Goal: Contribute content

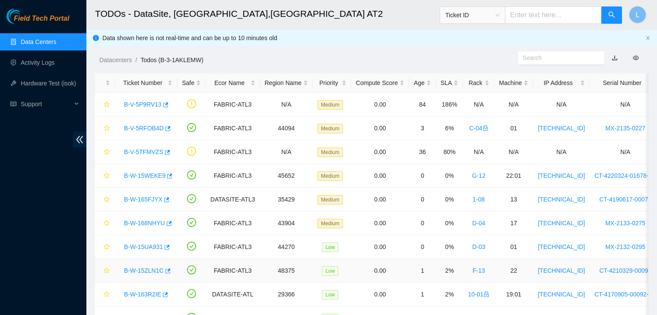
scroll to position [43, 0]
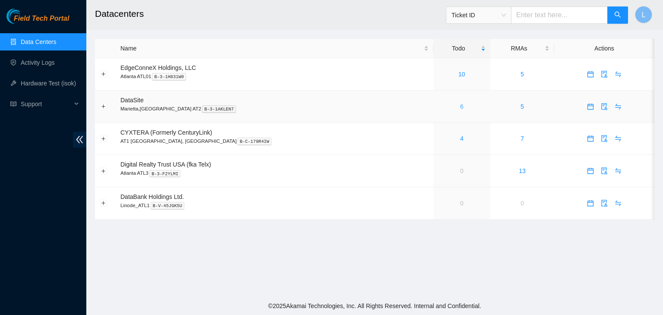
click at [460, 109] on link "6" at bounding box center [461, 106] width 3 height 7
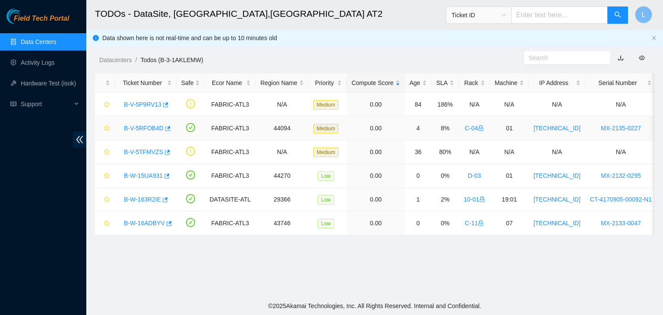
click at [159, 130] on link "B-V-5RFOB4D" at bounding box center [144, 128] width 40 height 7
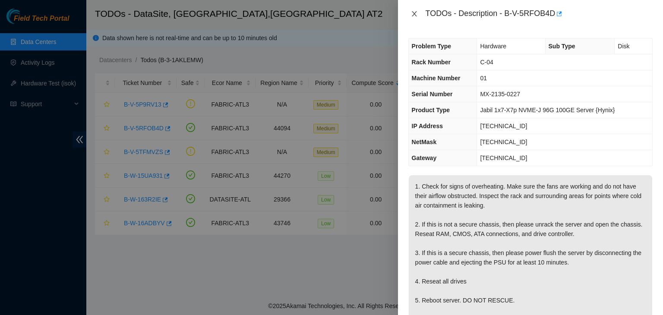
click at [416, 15] on icon "close" at bounding box center [414, 13] width 5 height 5
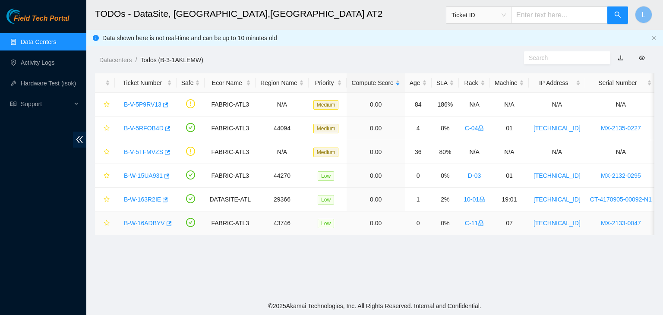
click at [141, 224] on link "B-W-16ADBYV" at bounding box center [144, 223] width 41 height 7
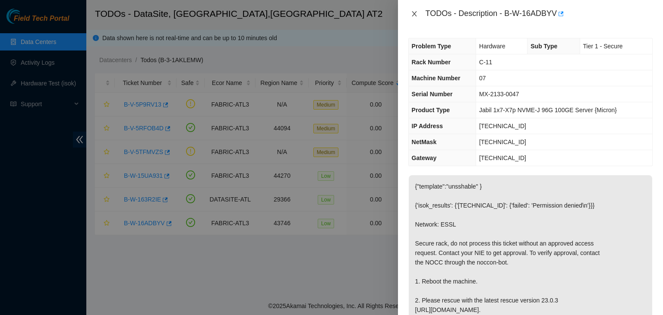
click at [413, 14] on icon "close" at bounding box center [414, 13] width 7 height 7
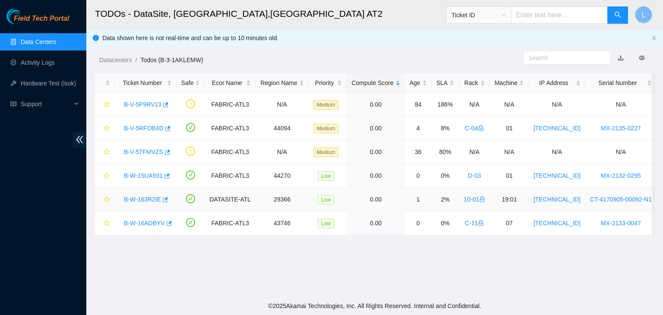
click at [138, 197] on link "B-W-163R2IE" at bounding box center [142, 199] width 37 height 7
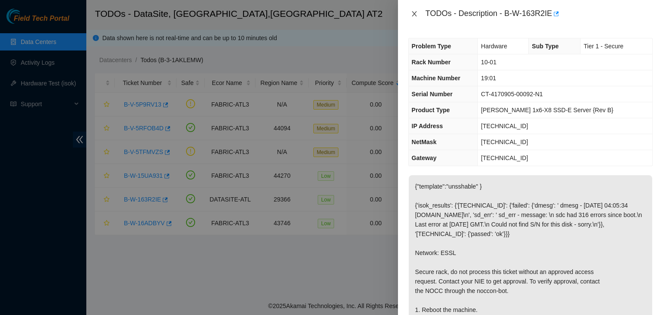
click at [412, 11] on icon "close" at bounding box center [414, 13] width 7 height 7
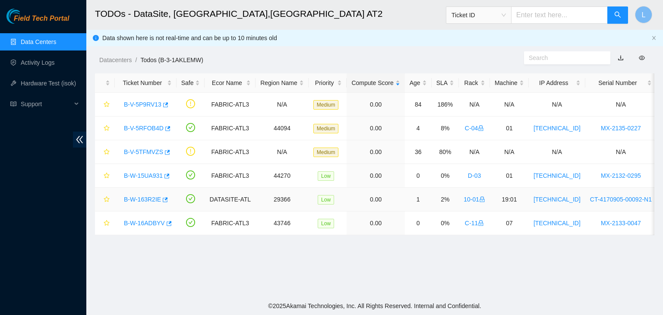
click at [143, 200] on link "B-W-163R2IE" at bounding box center [142, 199] width 37 height 7
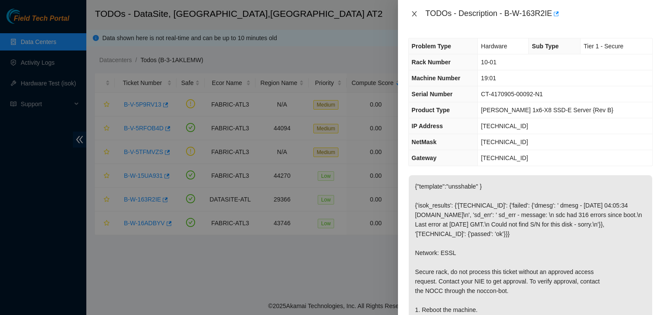
click at [418, 13] on button "Close" at bounding box center [414, 14] width 12 height 8
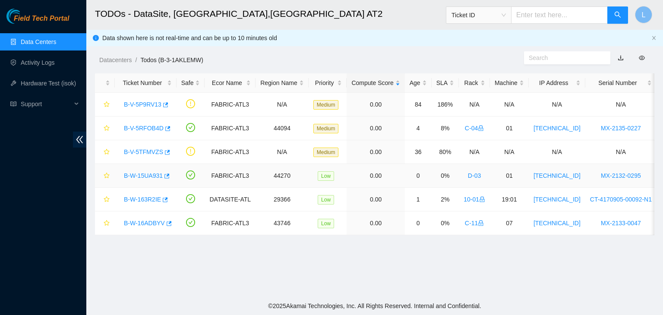
click at [140, 177] on link "B-W-15UA931" at bounding box center [143, 175] width 39 height 7
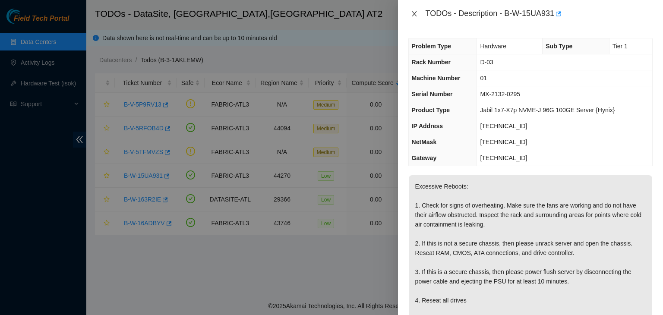
click at [416, 14] on icon "close" at bounding box center [414, 13] width 7 height 7
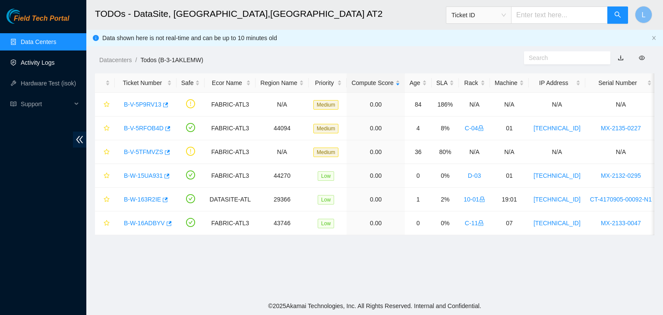
click at [51, 66] on link "Activity Logs" at bounding box center [38, 62] width 34 height 7
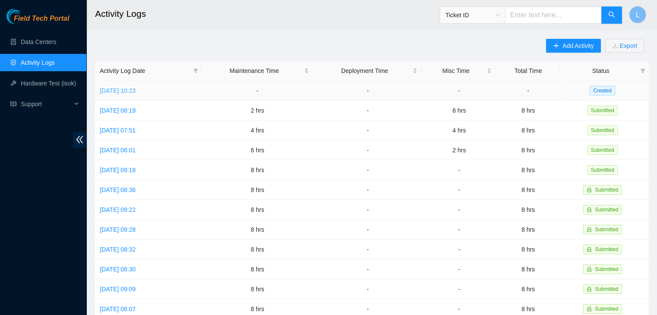
click at [135, 93] on link "Tue, 16 Sep 2025 10:23" at bounding box center [118, 90] width 36 height 7
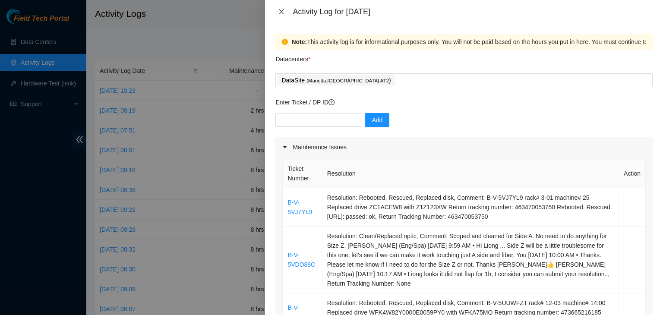
click at [283, 13] on icon "close" at bounding box center [281, 11] width 5 height 5
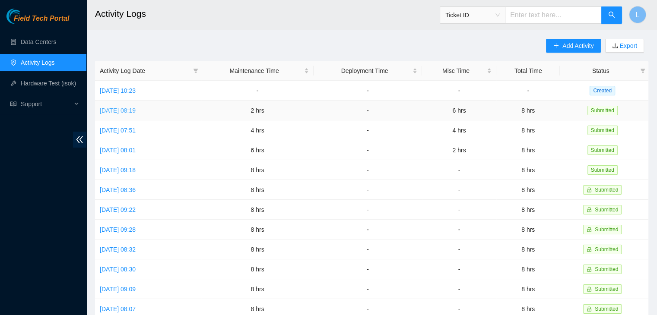
click at [123, 112] on link "Mon, 15 Sep 2025 08:19" at bounding box center [118, 110] width 36 height 7
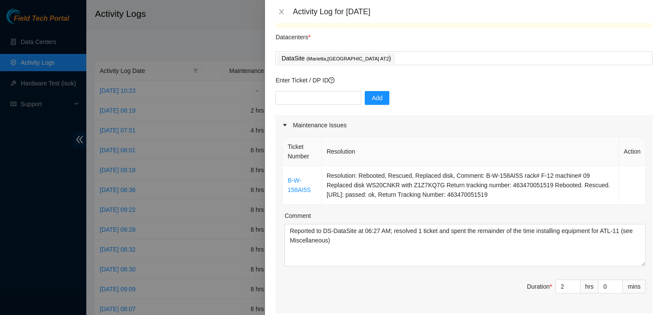
scroll to position [43, 0]
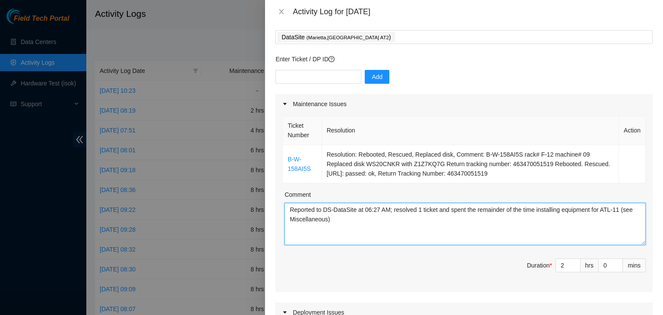
click at [345, 223] on textarea "Reported to DS-DataSite at 06:27 AM; resolved 1 ticket and spent the remainder …" at bounding box center [465, 224] width 361 height 42
click at [283, 11] on icon "close" at bounding box center [281, 11] width 7 height 7
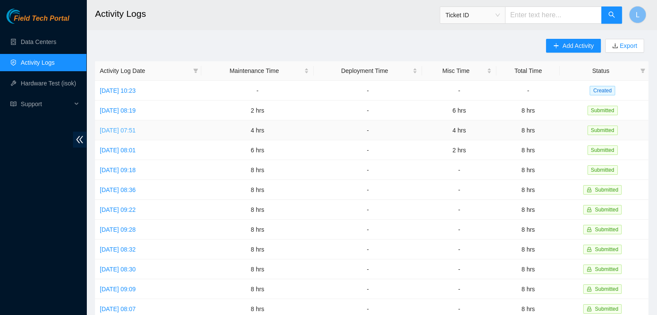
click at [136, 133] on link "Fri, 12 Sep 2025 07:51" at bounding box center [118, 130] width 36 height 7
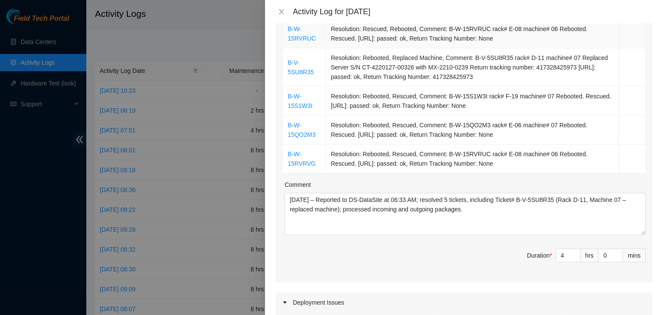
scroll to position [173, 0]
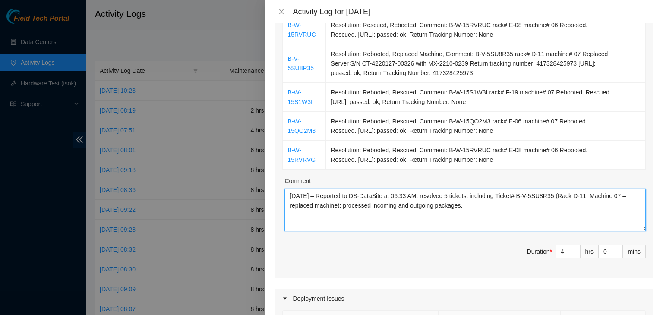
click at [494, 211] on textarea "09/12/2025 – Reported to DS-DataSite at 06:33 AM; resolved 5 tickets, including…" at bounding box center [465, 210] width 361 height 42
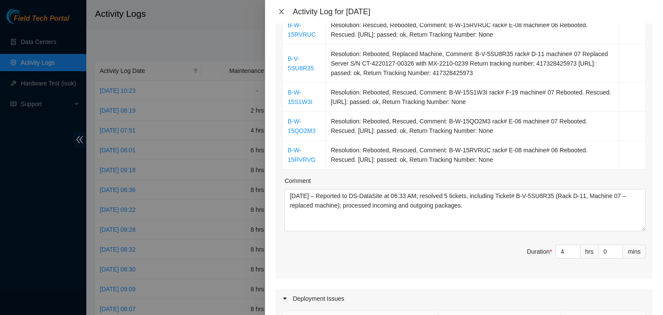
click at [280, 11] on icon "close" at bounding box center [281, 11] width 7 height 7
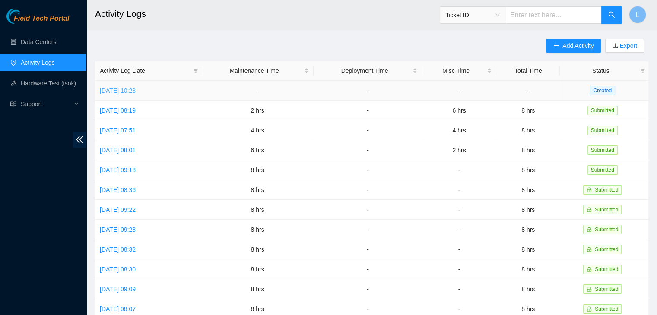
click at [136, 87] on link "Tue, 16 Sep 2025 10:23" at bounding box center [118, 90] width 36 height 7
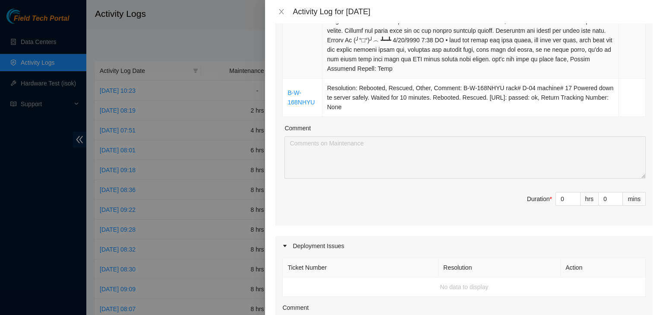
scroll to position [648, 0]
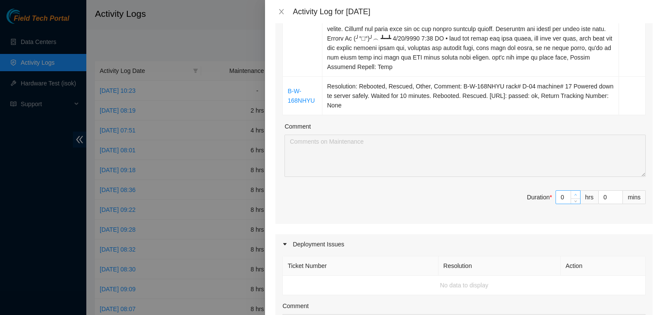
type input "1"
click at [574, 196] on icon "up" at bounding box center [575, 194] width 3 height 3
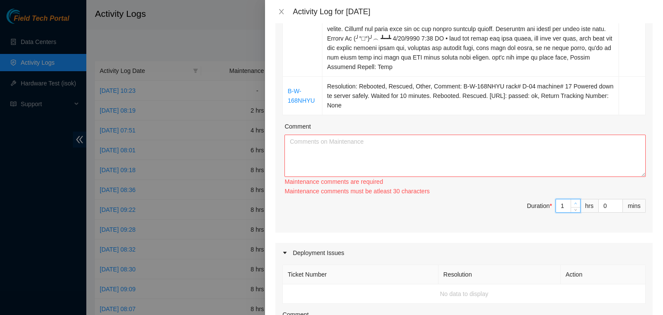
type input "2"
click at [573, 206] on span "up" at bounding box center [575, 203] width 5 height 5
type input "3"
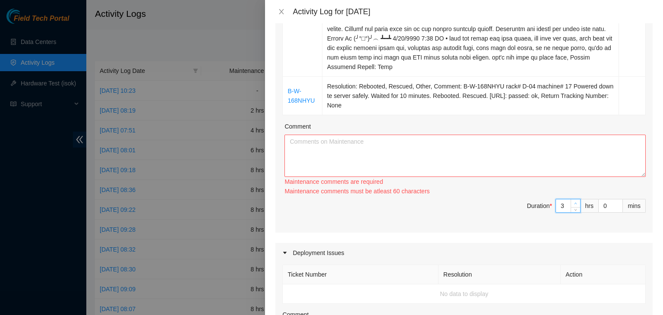
click at [573, 206] on span "up" at bounding box center [575, 203] width 5 height 5
type input "4"
click at [573, 206] on span "up" at bounding box center [575, 203] width 5 height 5
type input "5"
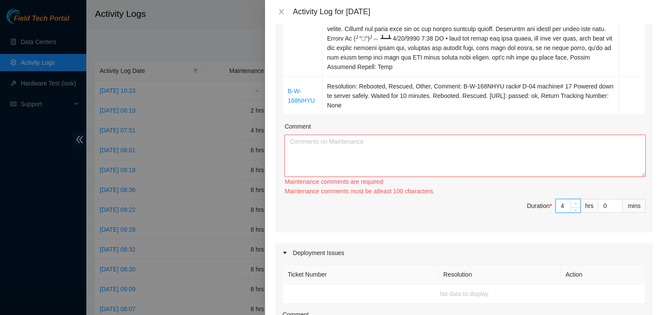
type input "5"
click at [573, 206] on span "up" at bounding box center [575, 203] width 5 height 5
type input "6"
click at [573, 206] on span "up" at bounding box center [575, 203] width 5 height 5
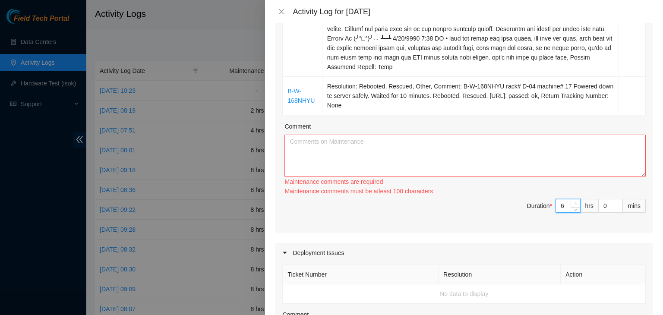
type input "7"
click at [573, 206] on span "up" at bounding box center [575, 203] width 5 height 5
type input "8"
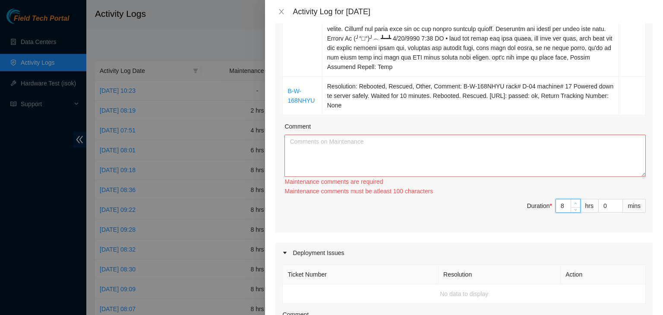
click at [573, 206] on span "up" at bounding box center [575, 203] width 5 height 5
click at [549, 176] on textarea "Comment" at bounding box center [465, 156] width 361 height 42
paste textarea "09/12/2025 – Reported to DS-DataSite at 06:33 AM; resolved 5 tickets, including…"
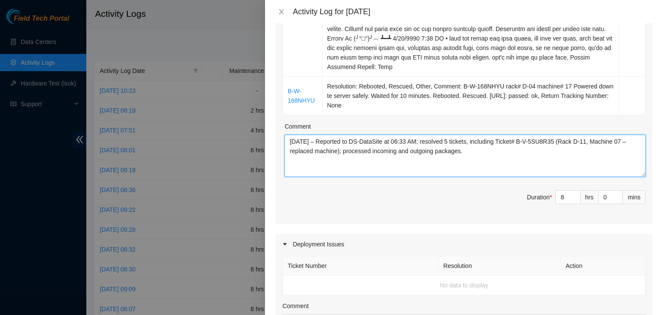
click at [303, 151] on textarea "09/12/2025 – Reported to DS-DataSite at 06:33 AM; resolved 5 tickets, including…" at bounding box center [465, 156] width 361 height 42
click at [417, 151] on textarea "09/16/2025 – Reported to DS-DataSite at 06:33 AM; resolved 5 tickets, including…" at bounding box center [465, 156] width 361 height 42
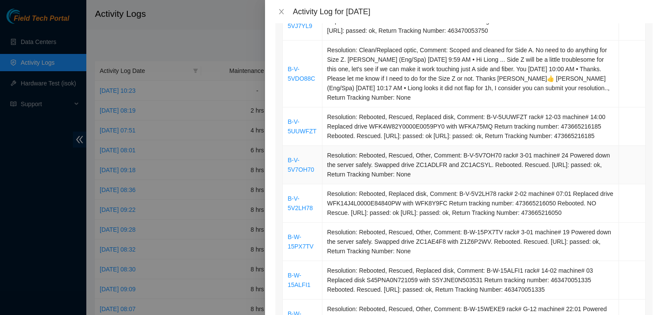
scroll to position [173, 0]
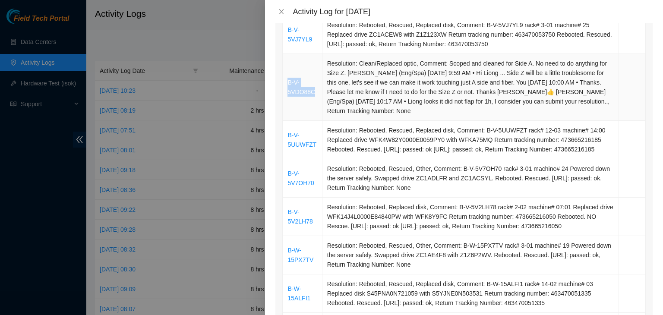
drag, startPoint x: 285, startPoint y: 82, endPoint x: 313, endPoint y: 95, distance: 31.0
click at [313, 95] on td "B-V-5VDO88C" at bounding box center [302, 87] width 39 height 67
copy link "B-V-5VDO88C"
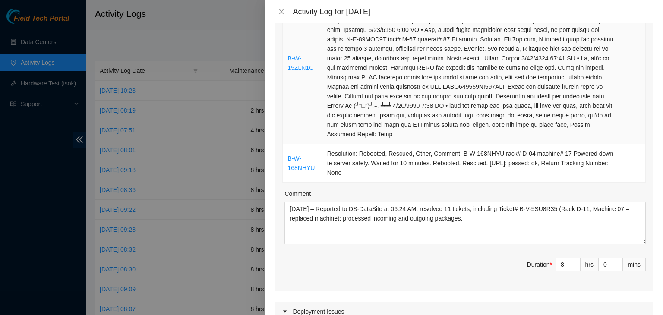
scroll to position [691, 0]
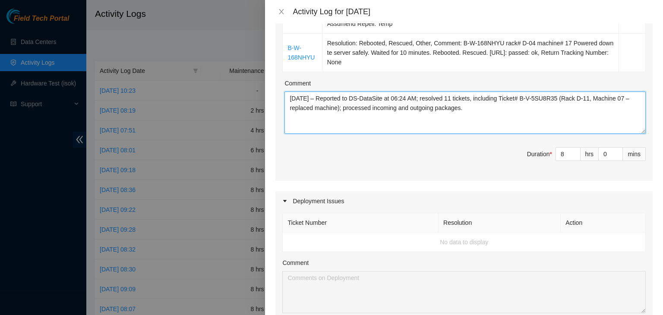
drag, startPoint x: 528, startPoint y: 108, endPoint x: 338, endPoint y: 113, distance: 190.0
click at [338, 113] on textarea "09/16/2025 – Reported to DS-DataSite at 06:24 AM; resolved 11 tickets, includin…" at bounding box center [465, 113] width 361 height 42
paste textarea "VDO88C"
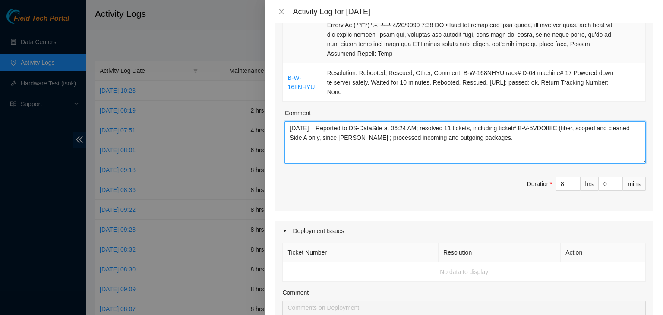
scroll to position [648, 0]
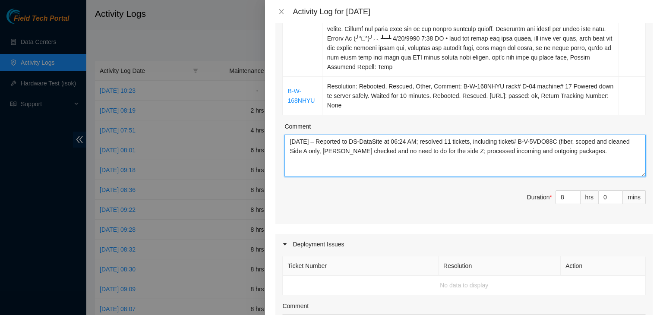
click at [472, 157] on textarea "09/16/2025 – Reported to DS-DataSite at 06:24 AM; resolved 11 tickets, includin…" at bounding box center [465, 156] width 361 height 42
paste textarea "Ticket# B-V-5VDO88C (fiber – scoped and cleaned Side A only; Nicolas Verdi conf…"
type textarea "09/16/2025 – Reported to DS-DataSite at 06:24 AM; resolved 11 tickets, includin…"
click at [476, 161] on textarea "09/16/2025 – Reported to DS-DataSite at 06:24 AM; resolved 11 tickets, includin…" at bounding box center [465, 156] width 361 height 42
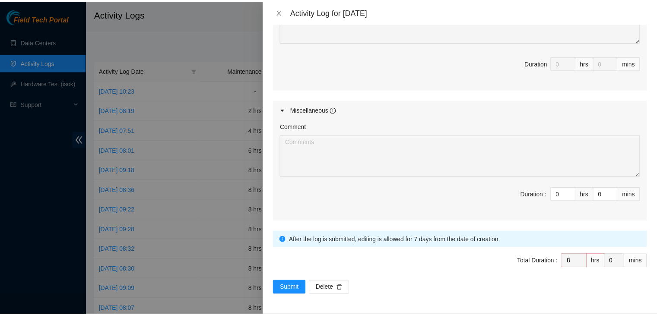
scroll to position [968, 0]
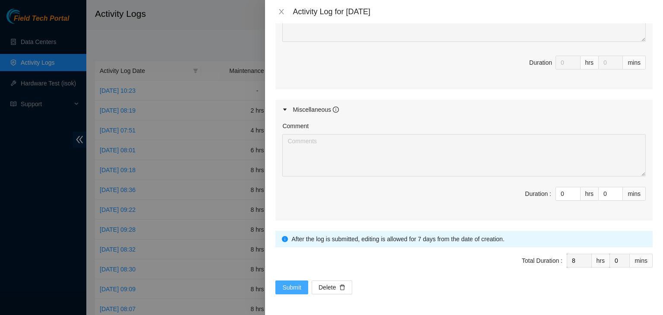
click at [295, 289] on span "Submit" at bounding box center [291, 287] width 19 height 9
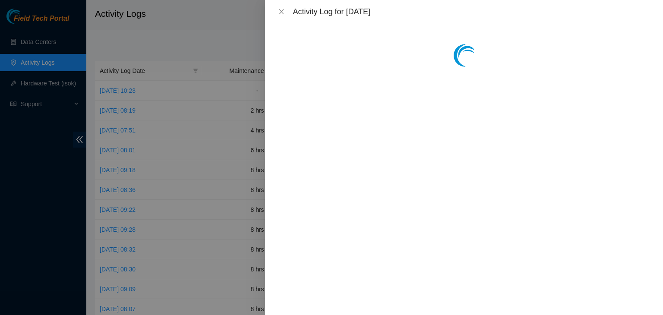
scroll to position [0, 0]
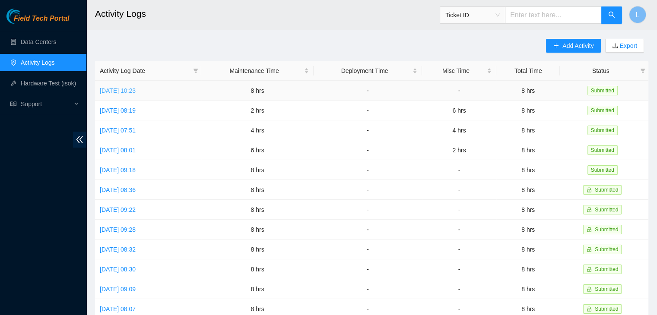
click at [128, 92] on link "Tue, 16 Sep 2025 10:23" at bounding box center [118, 90] width 36 height 7
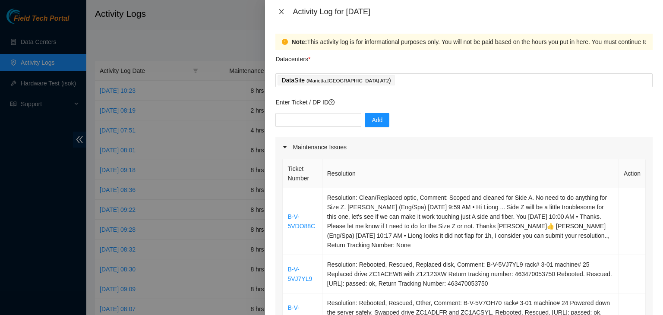
click at [279, 9] on icon "close" at bounding box center [281, 11] width 7 height 7
